Goal: Transaction & Acquisition: Purchase product/service

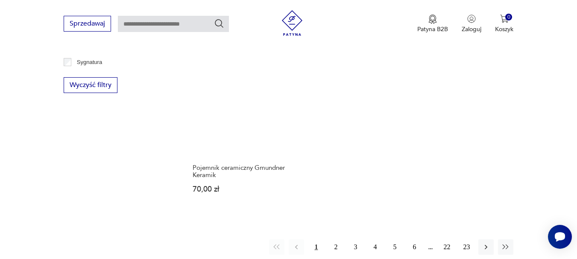
scroll to position [1208, 0]
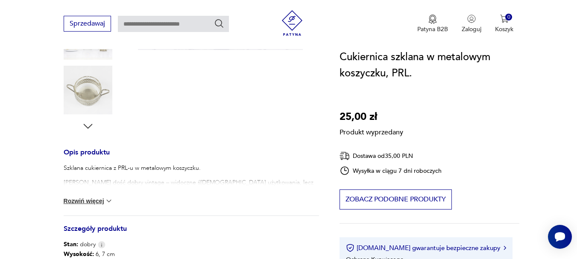
scroll to position [256, 0]
click at [109, 201] on img at bounding box center [109, 200] width 9 height 9
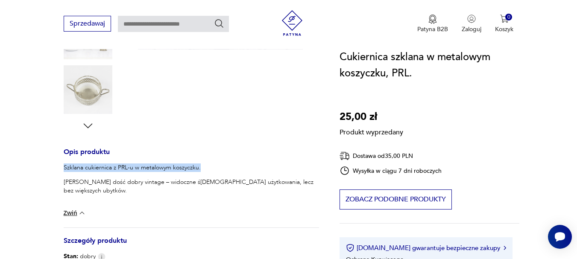
drag, startPoint x: 64, startPoint y: 165, endPoint x: 208, endPoint y: 154, distance: 144.7
click at [202, 165] on p "Szklana cukiernica z PRL-u w metalowym koszyczku." at bounding box center [191, 168] width 255 height 9
